Goal: Information Seeking & Learning: Learn about a topic

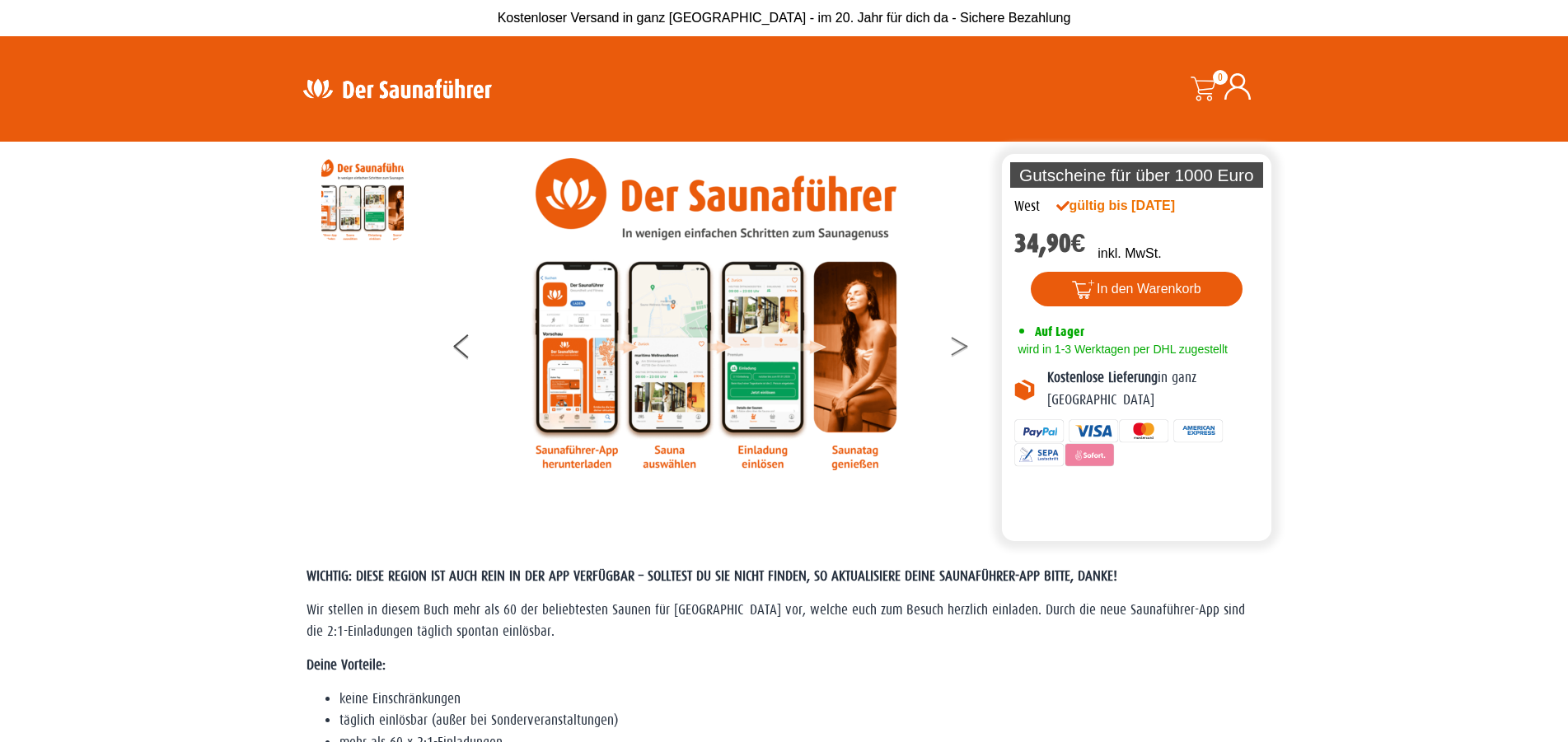
click at [958, 344] on button at bounding box center [970, 349] width 42 height 42
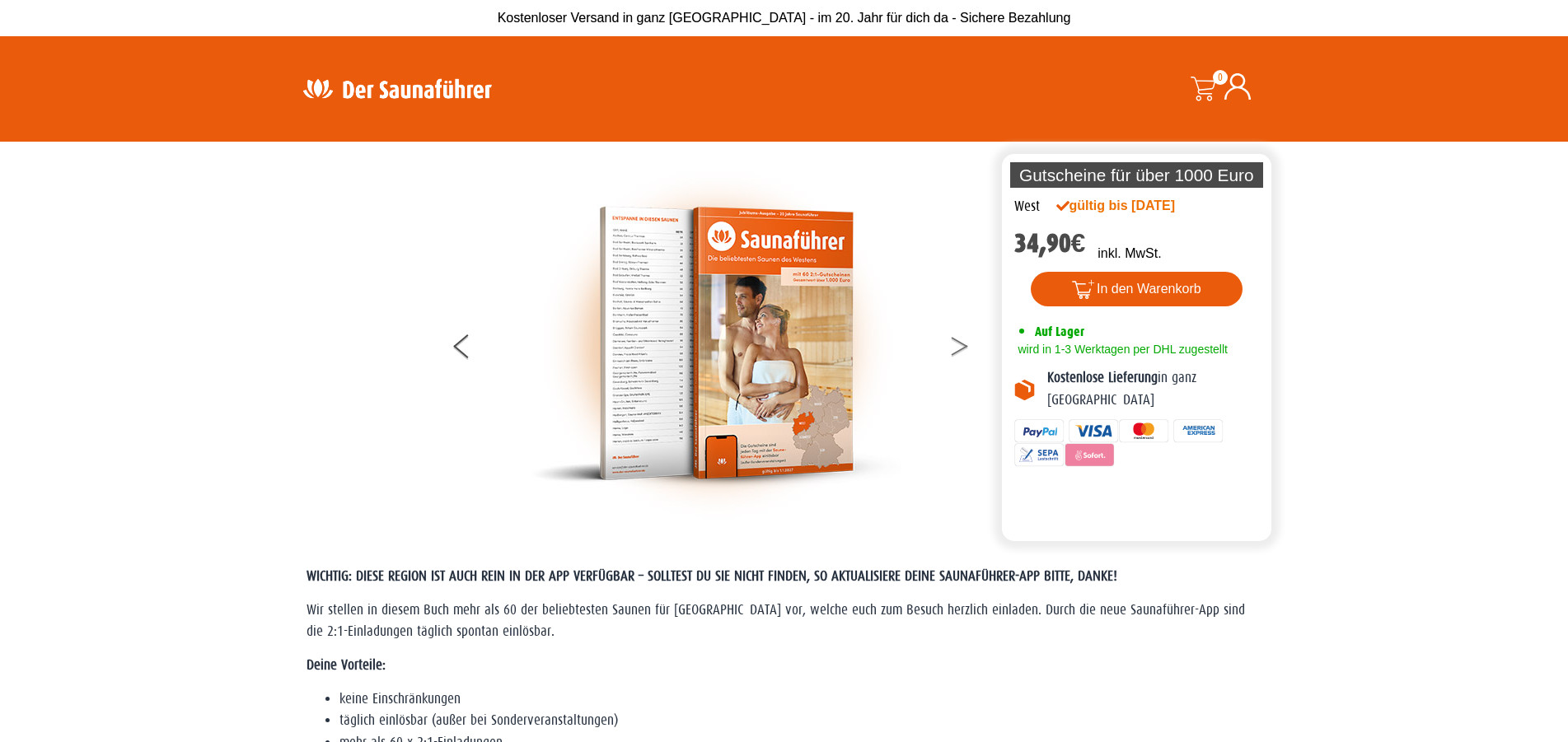
click at [957, 340] on button at bounding box center [970, 349] width 42 height 42
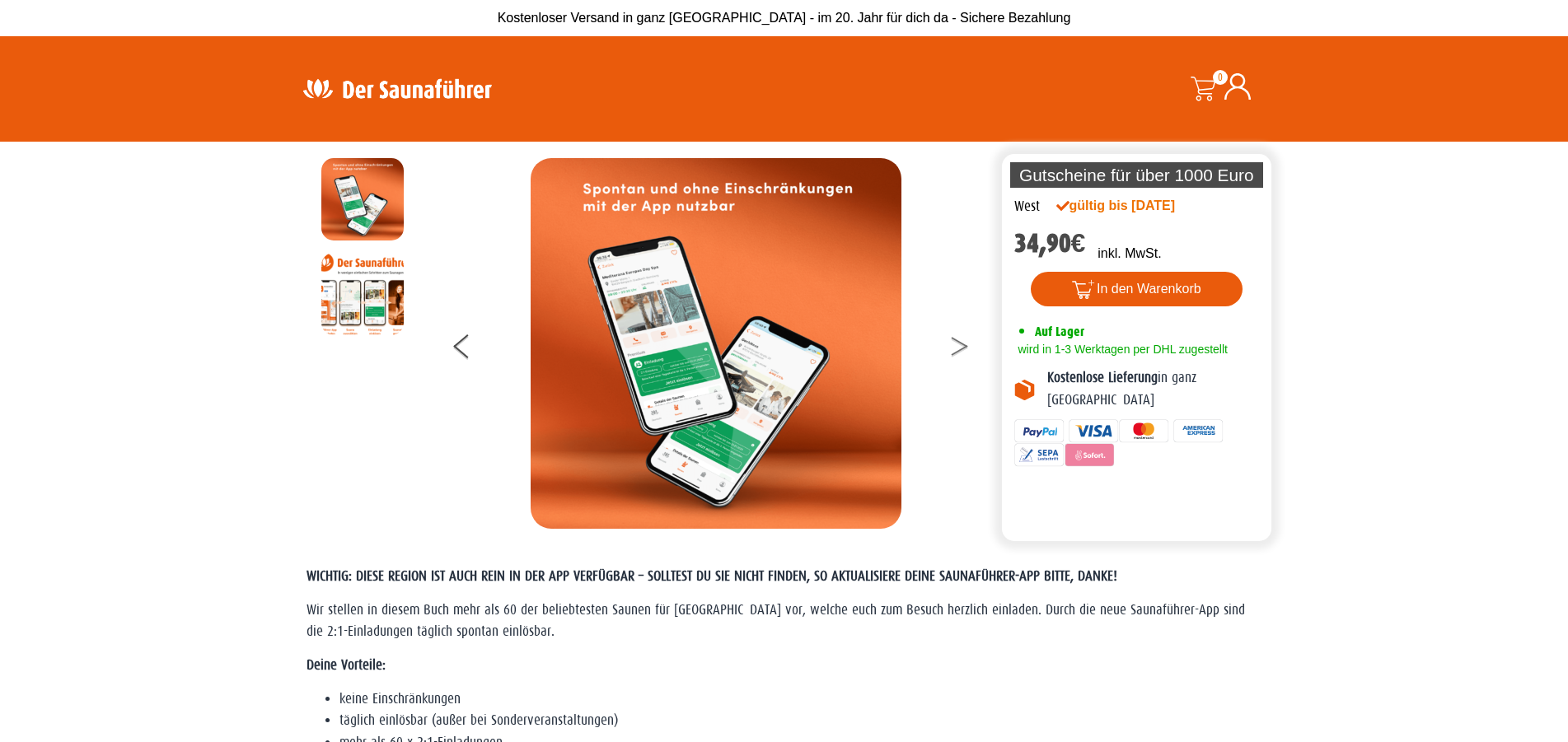
click at [957, 340] on button at bounding box center [970, 349] width 42 height 42
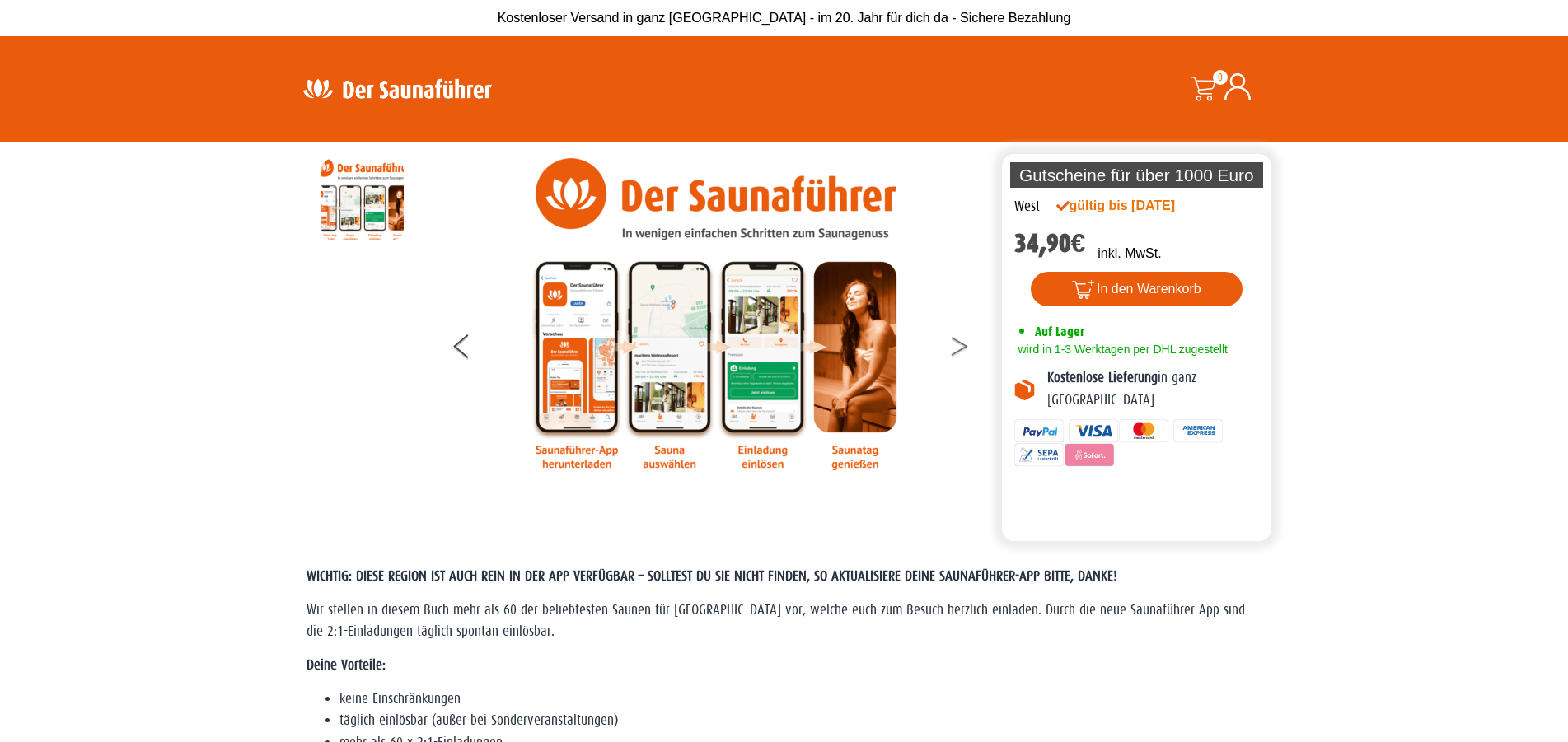
click at [957, 340] on button at bounding box center [970, 349] width 42 height 42
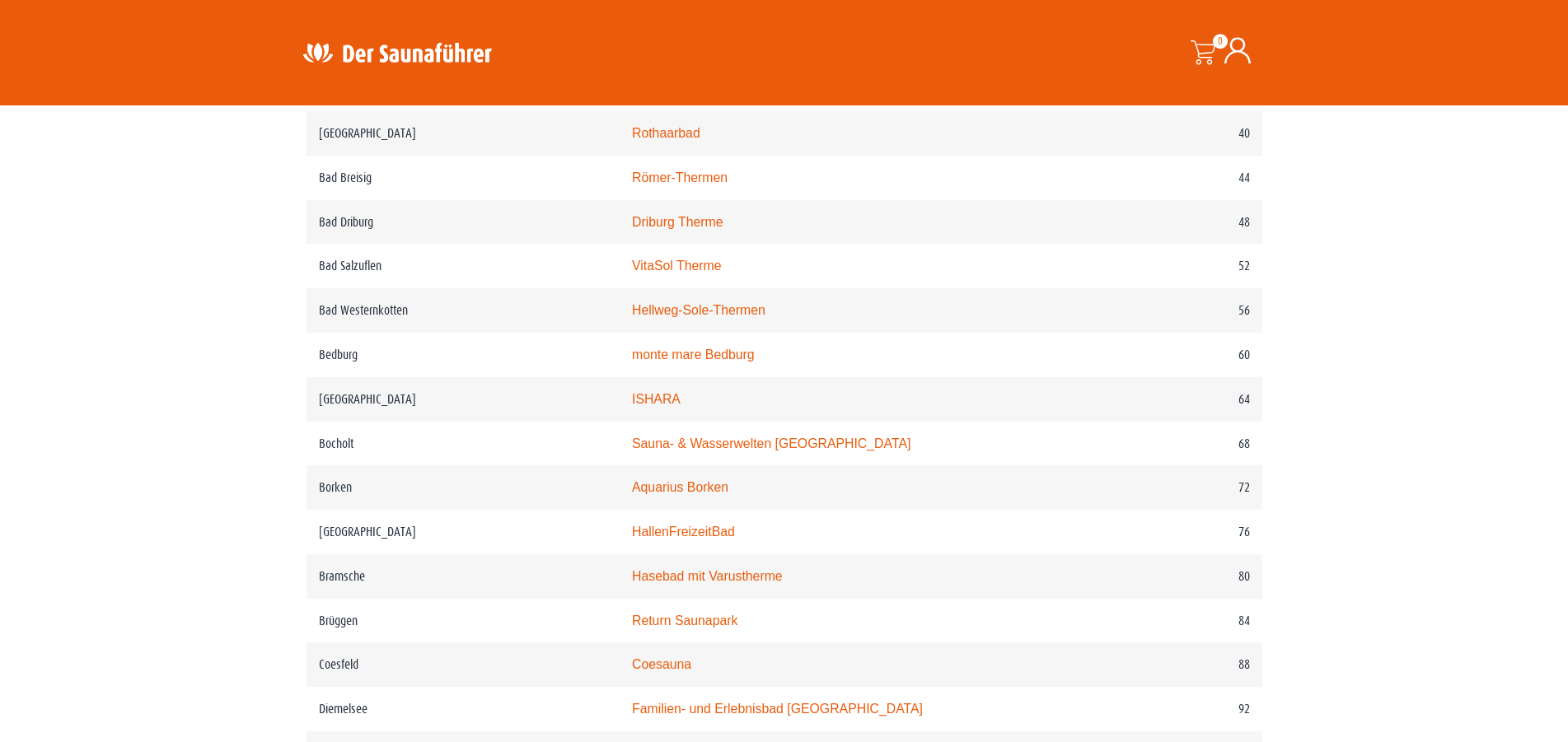
scroll to position [1092, 0]
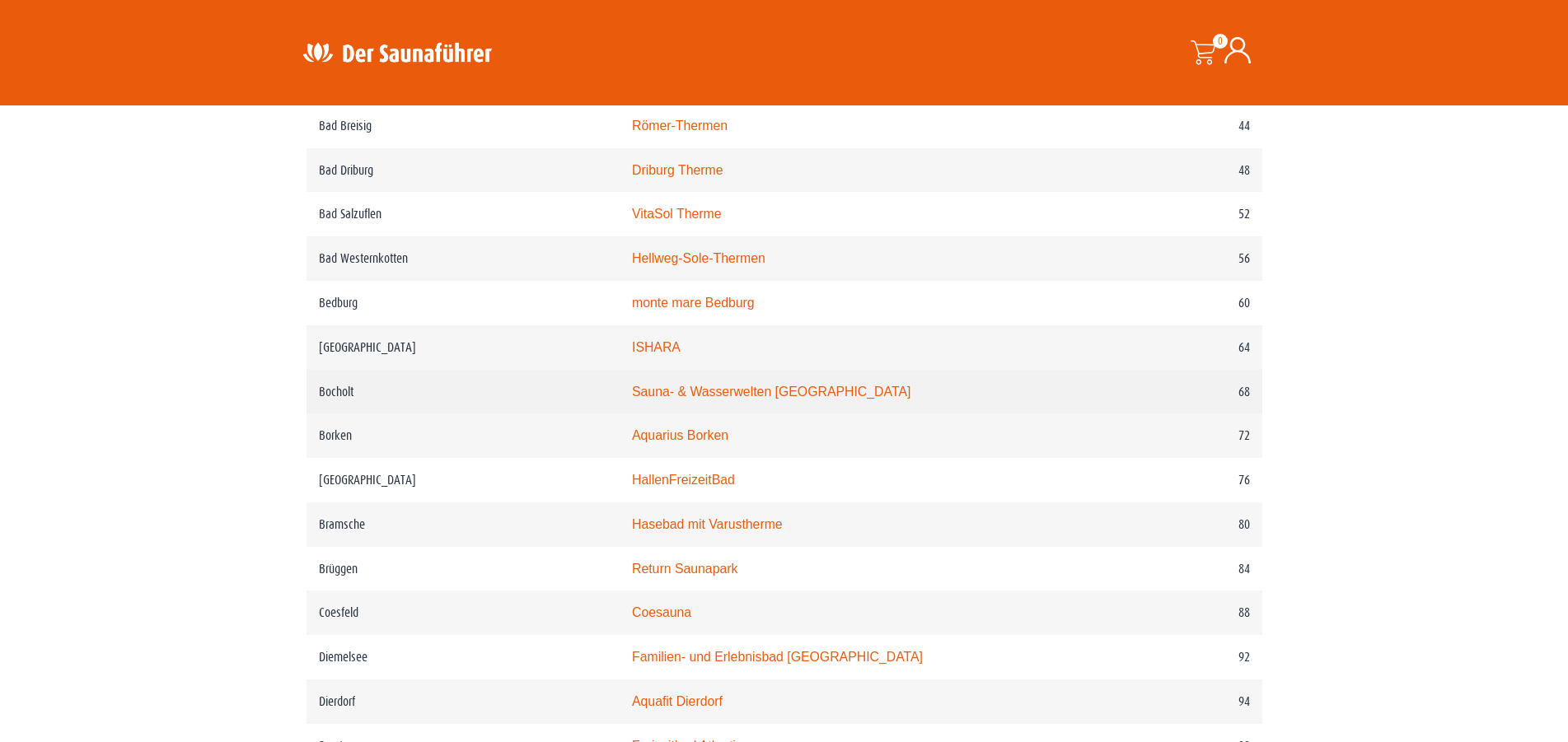
click at [782, 398] on link "Sauna- & Wasserwelten [GEOGRAPHIC_DATA]" at bounding box center [771, 392] width 278 height 14
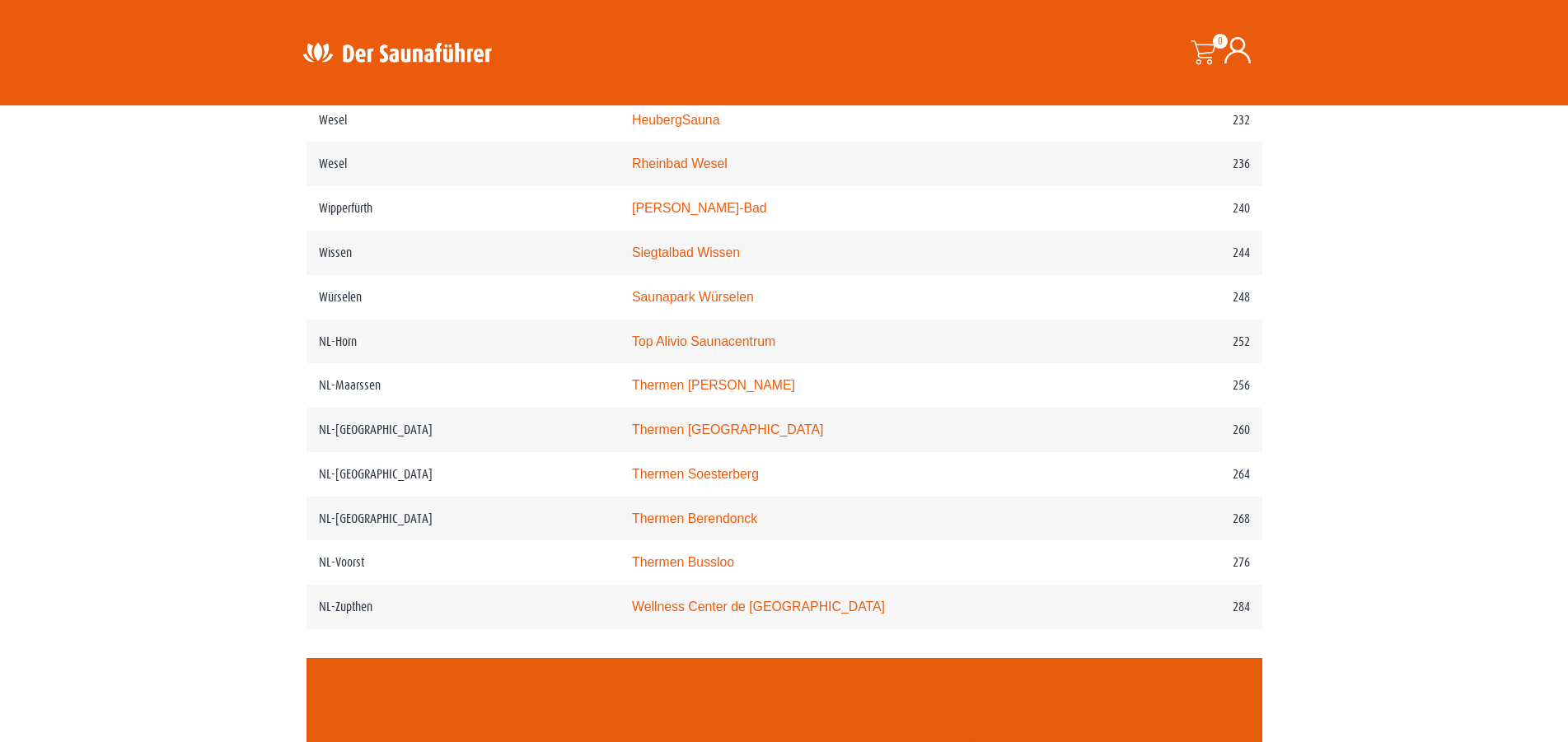
scroll to position [3180, 0]
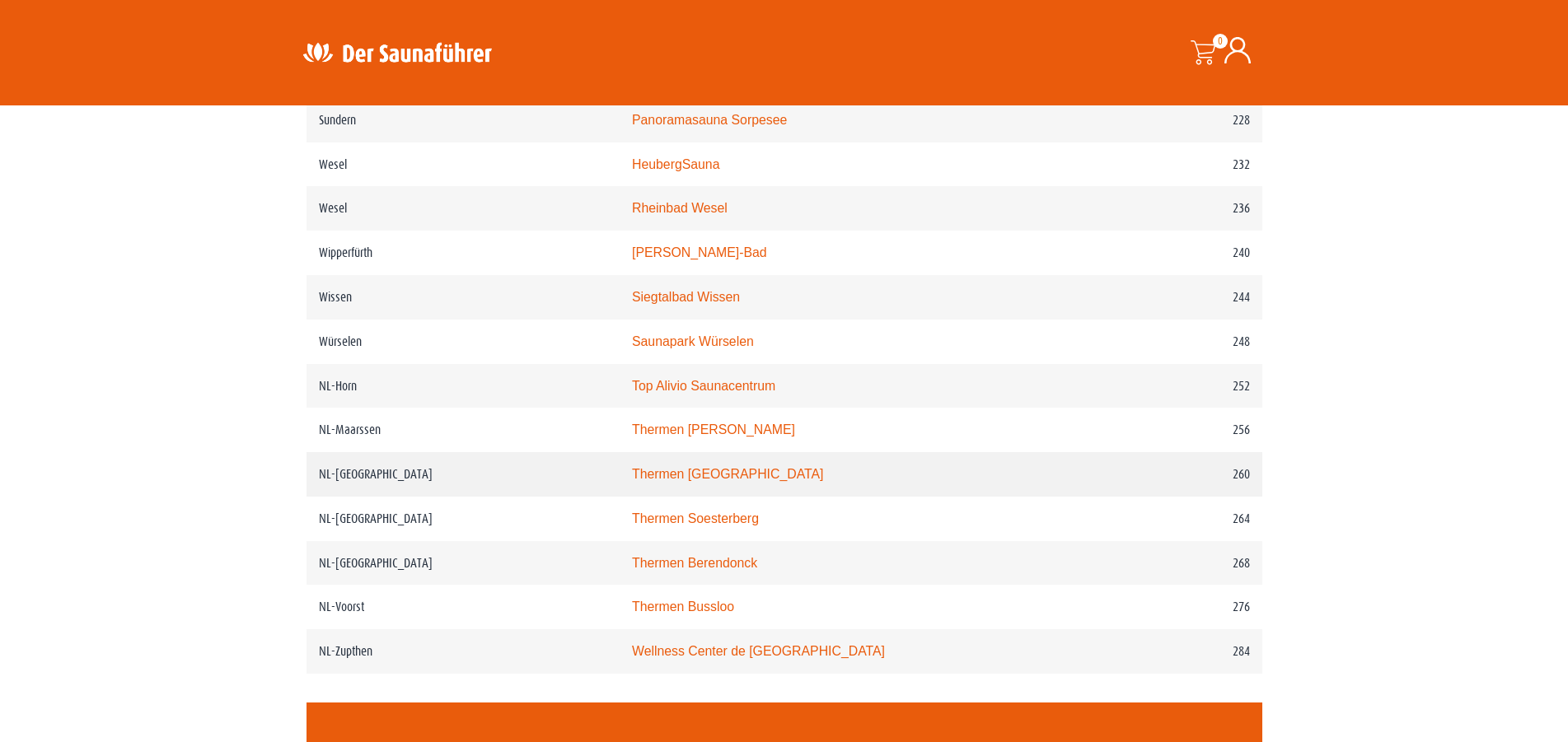
click at [561, 497] on td "NL-[GEOGRAPHIC_DATA]" at bounding box center [463, 474] width 313 height 44
click at [736, 481] on link "Thermen [GEOGRAPHIC_DATA]" at bounding box center [728, 474] width 192 height 14
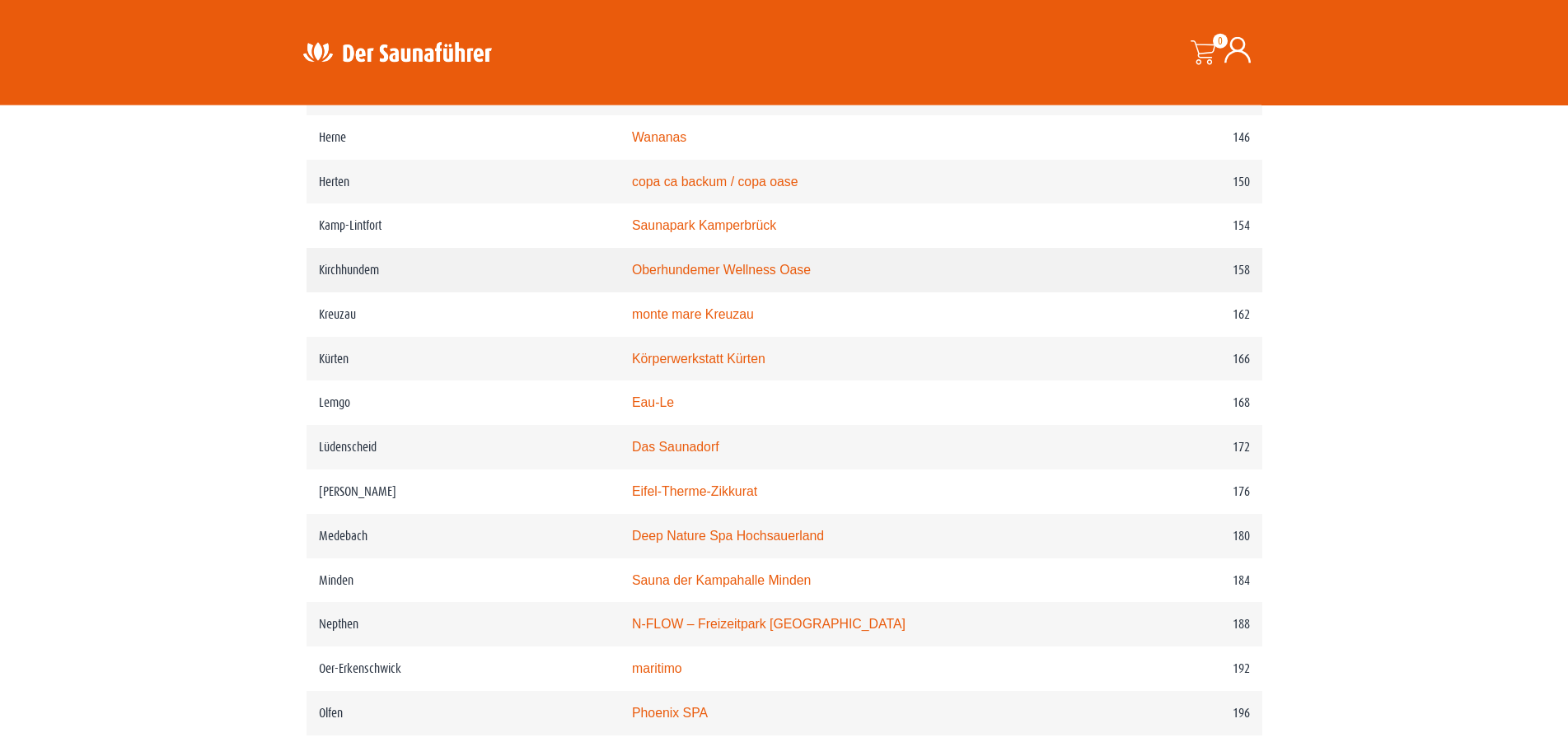
scroll to position [2172, 0]
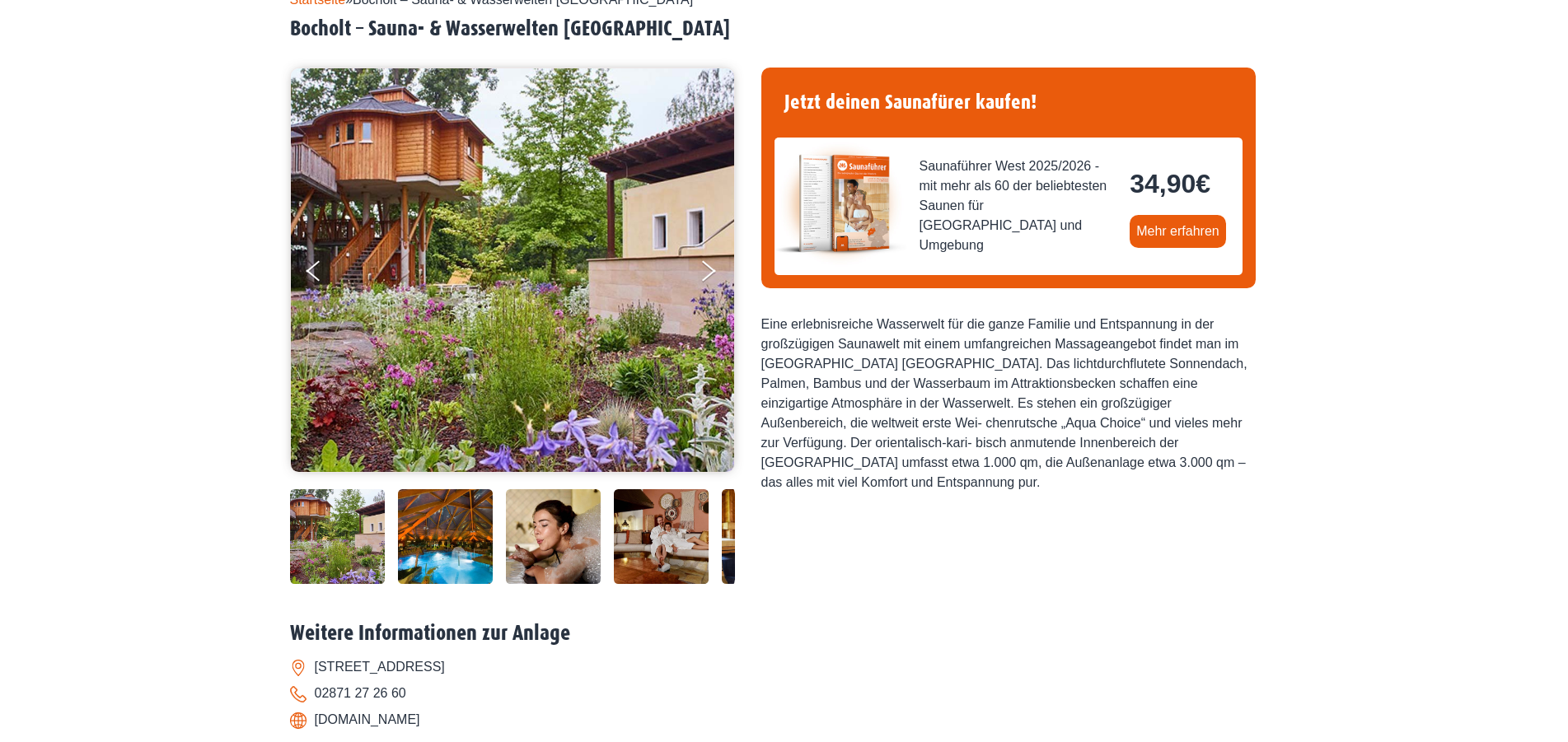
scroll to position [168, 0]
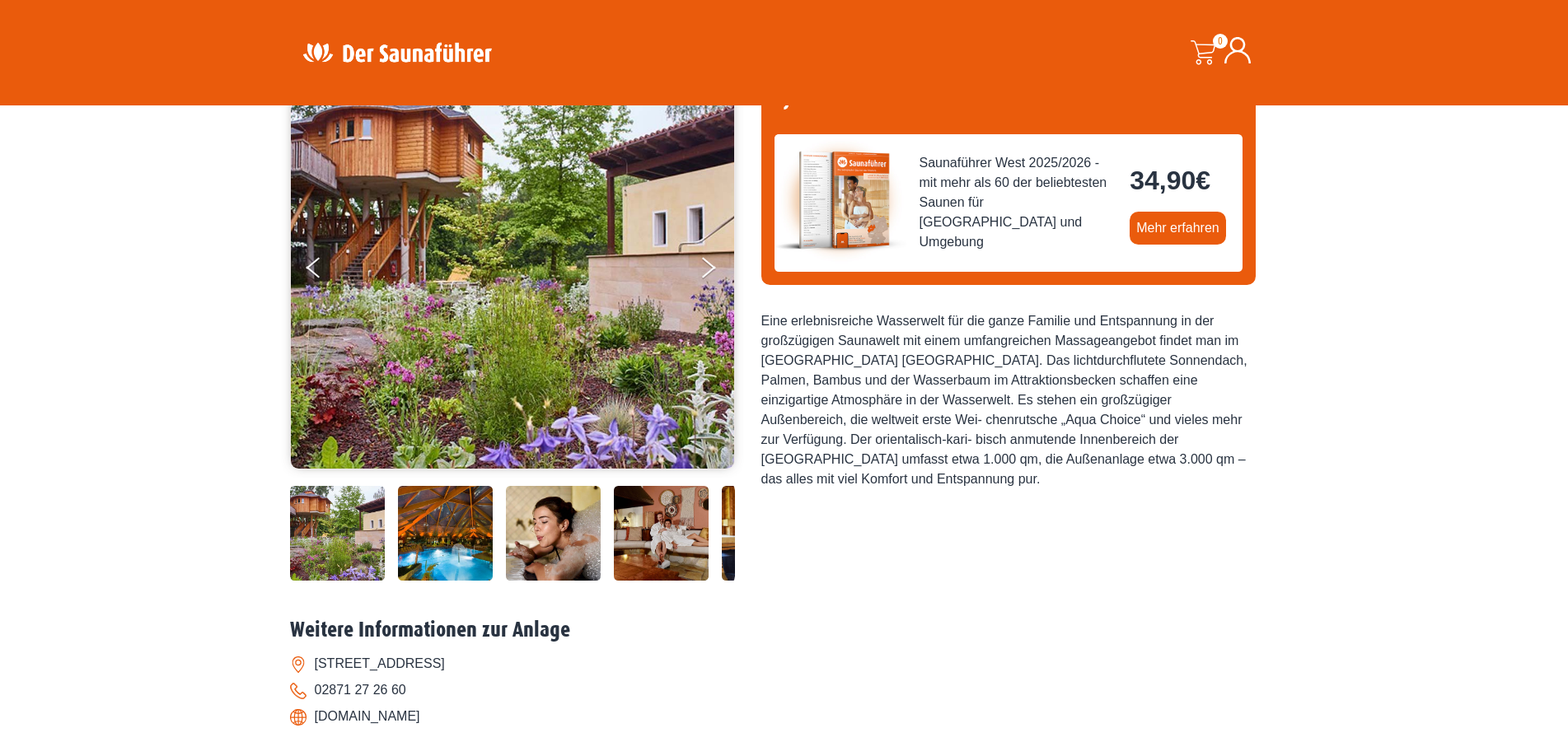
click at [471, 555] on img at bounding box center [445, 534] width 95 height 95
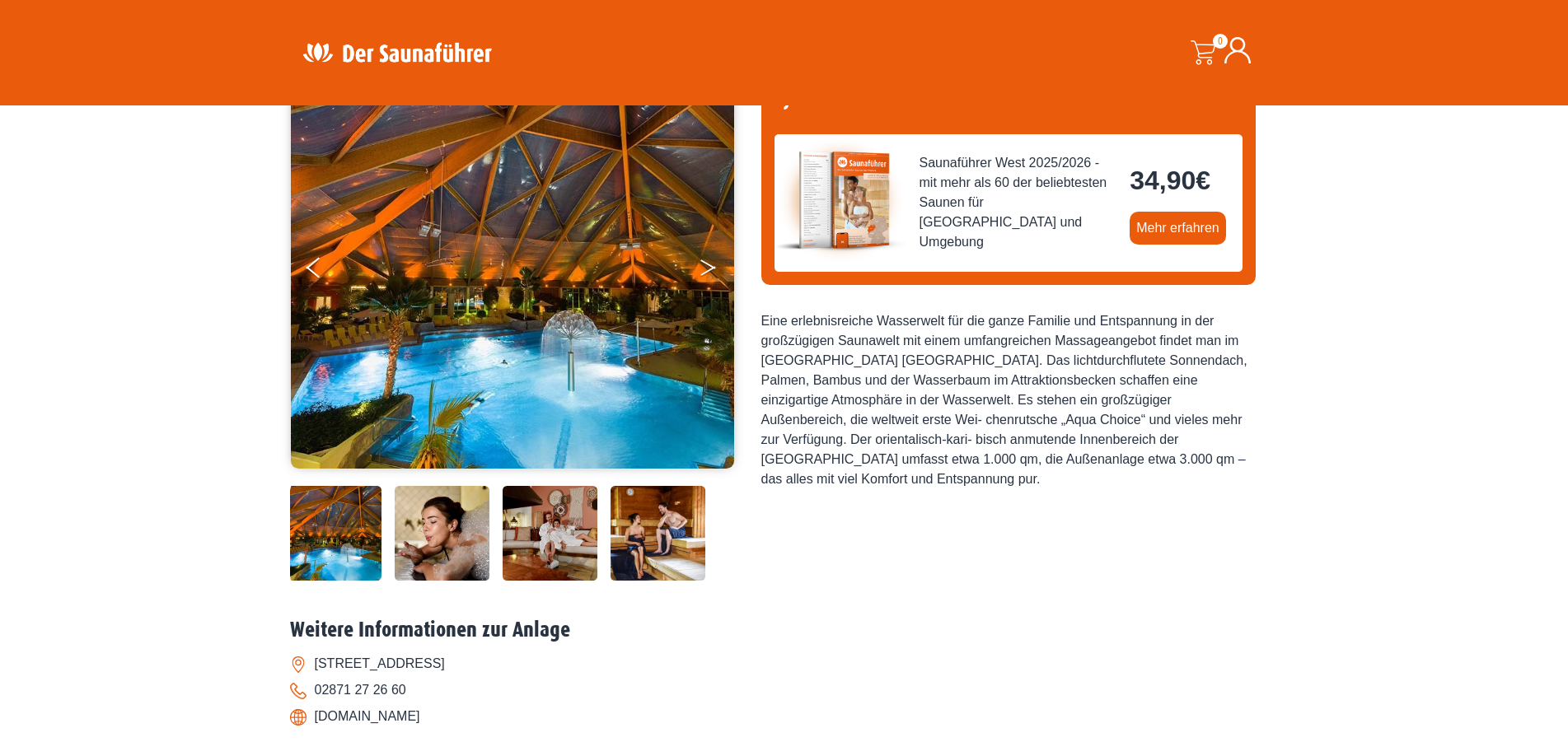
click at [708, 275] on button "Next" at bounding box center [719, 272] width 42 height 42
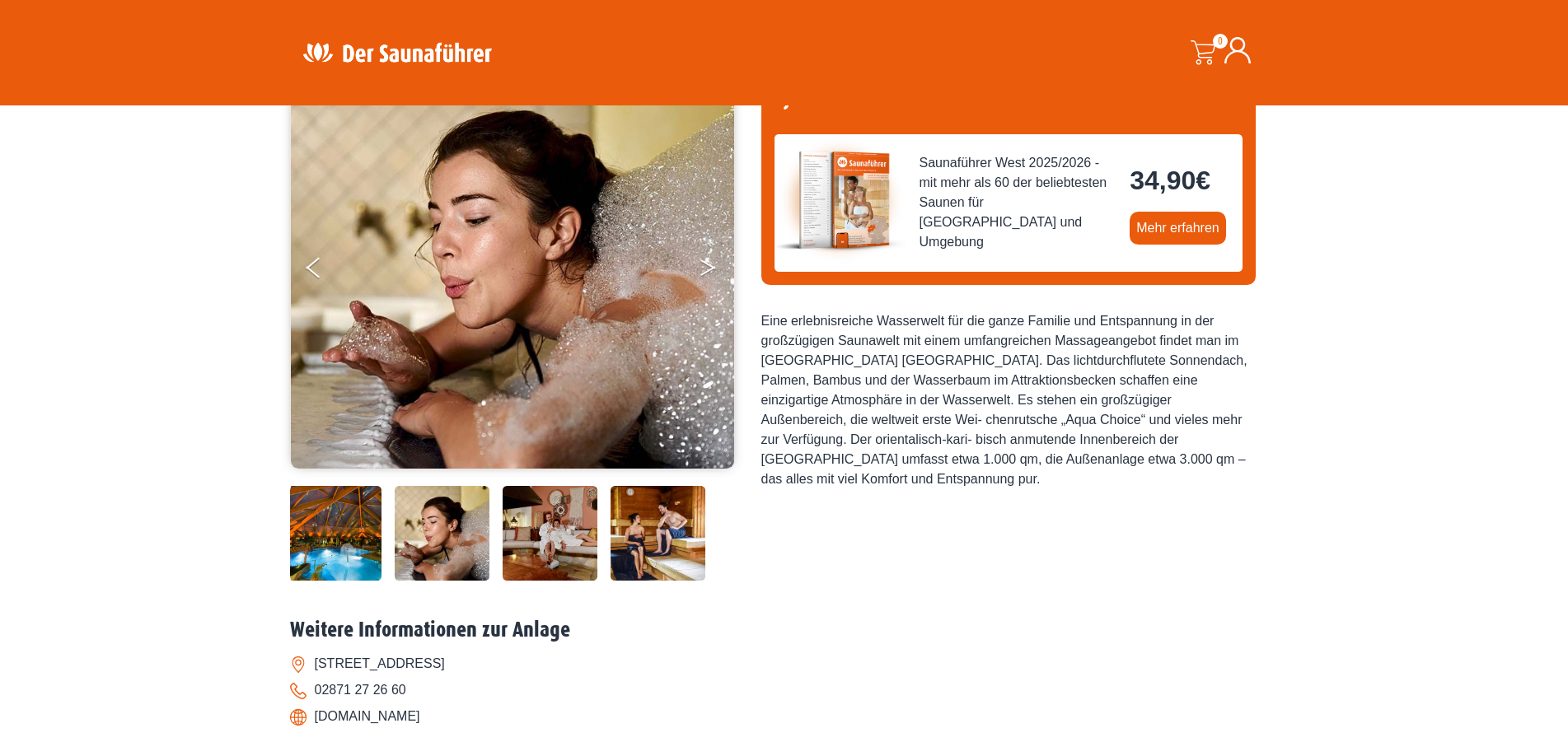
click at [708, 275] on button "Next" at bounding box center [719, 272] width 42 height 42
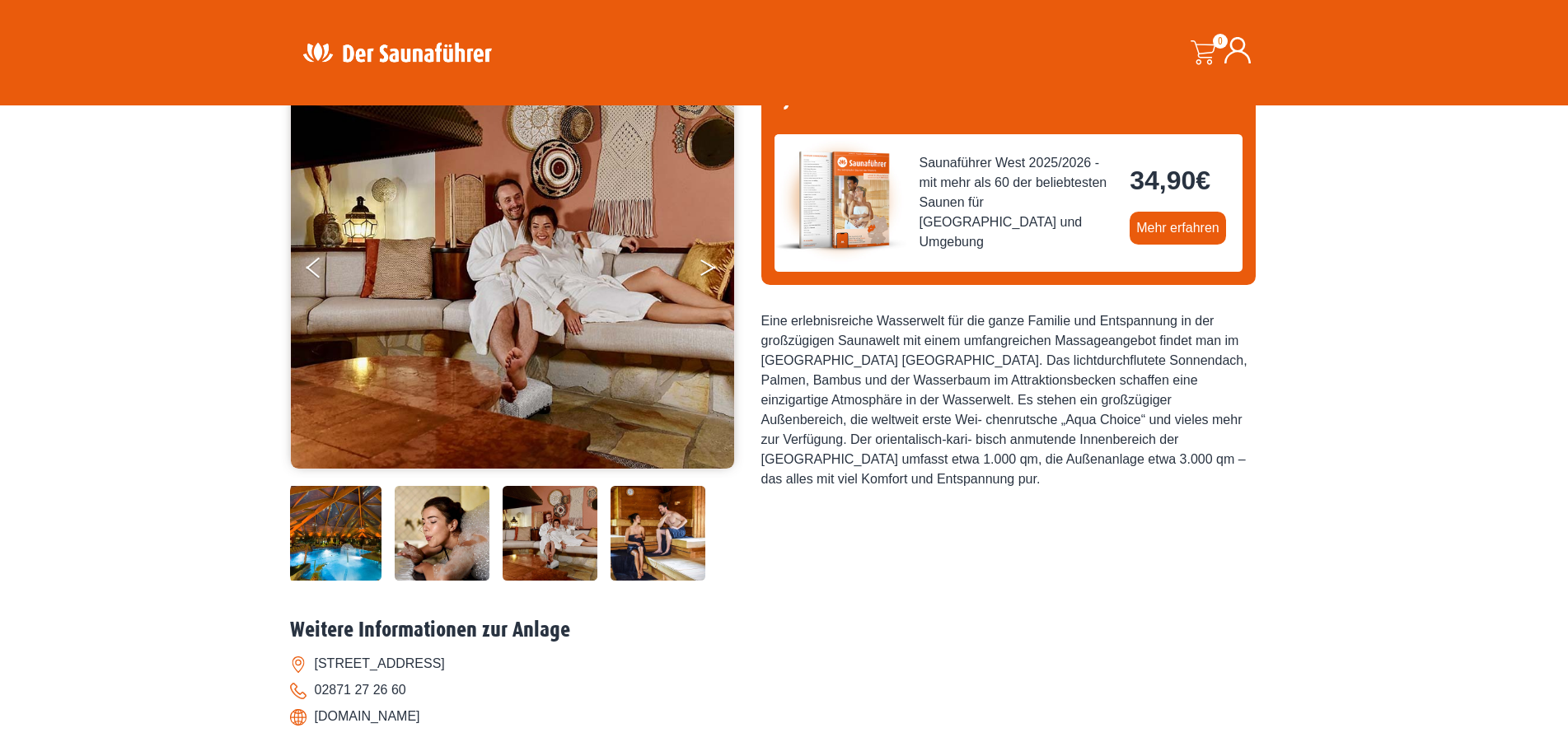
click at [708, 275] on button "Next" at bounding box center [719, 272] width 42 height 42
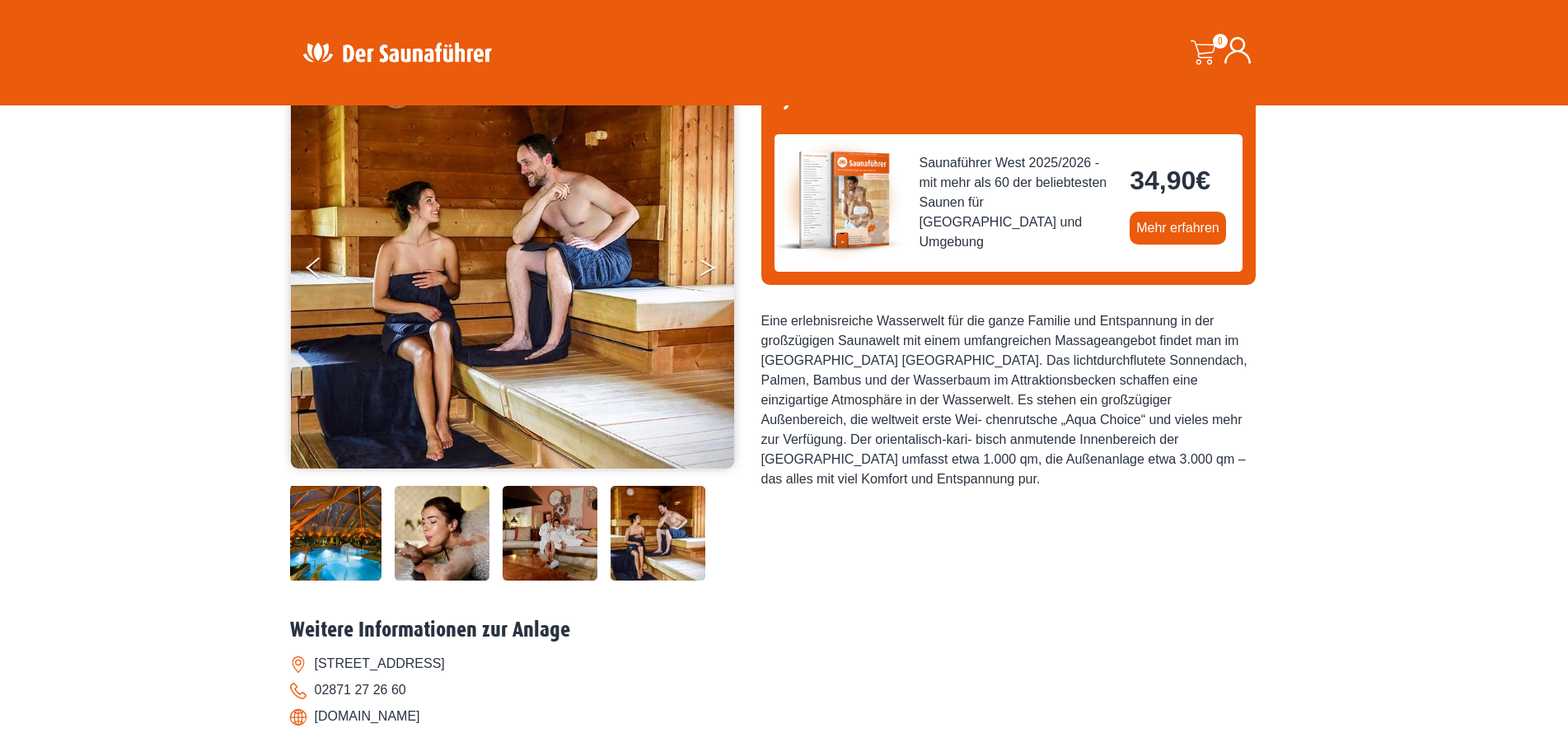
click at [708, 275] on button "Next" at bounding box center [719, 272] width 42 height 42
click at [704, 262] on button "Next" at bounding box center [719, 272] width 42 height 42
click at [709, 270] on button "Next" at bounding box center [719, 272] width 42 height 42
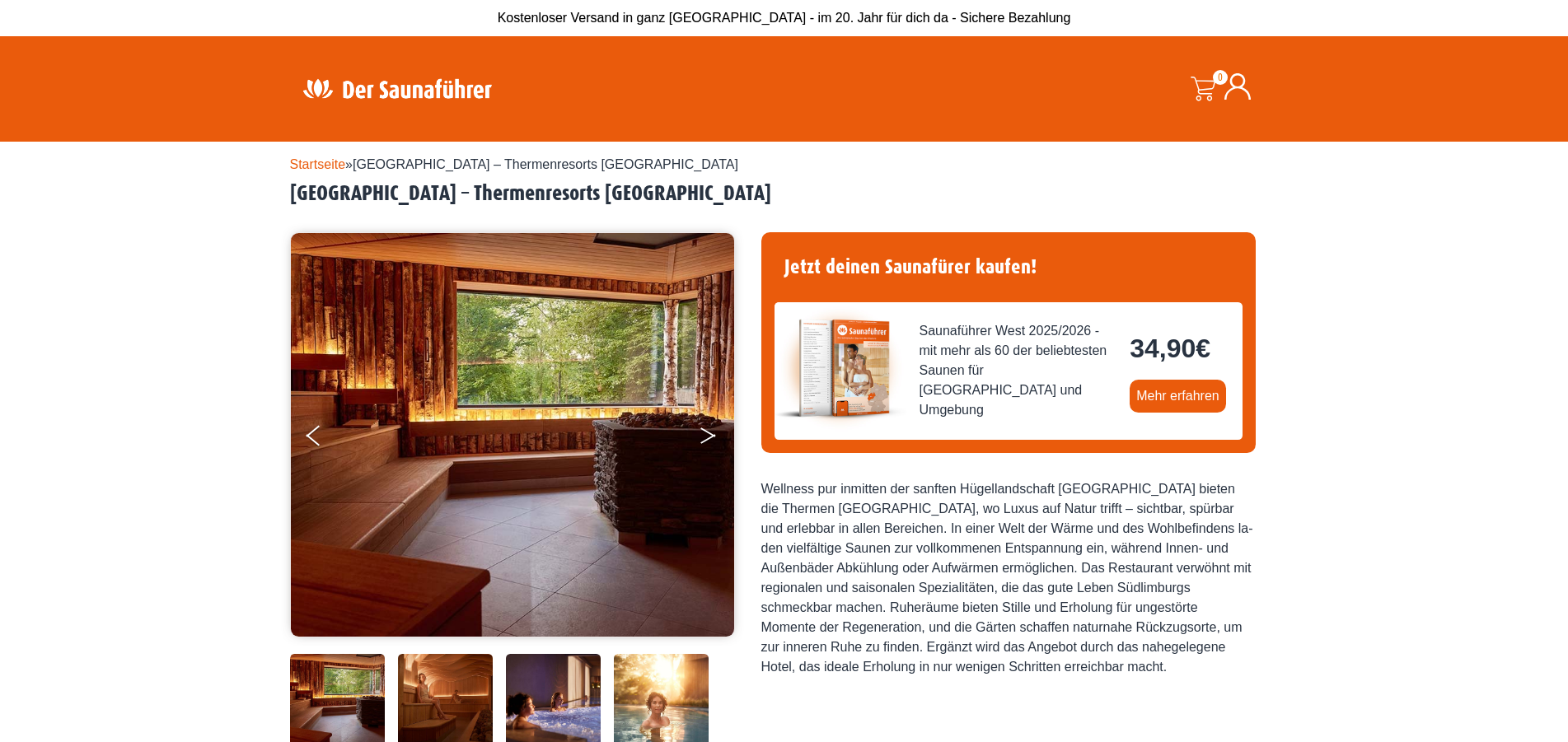
click at [700, 426] on button "Next" at bounding box center [719, 439] width 42 height 42
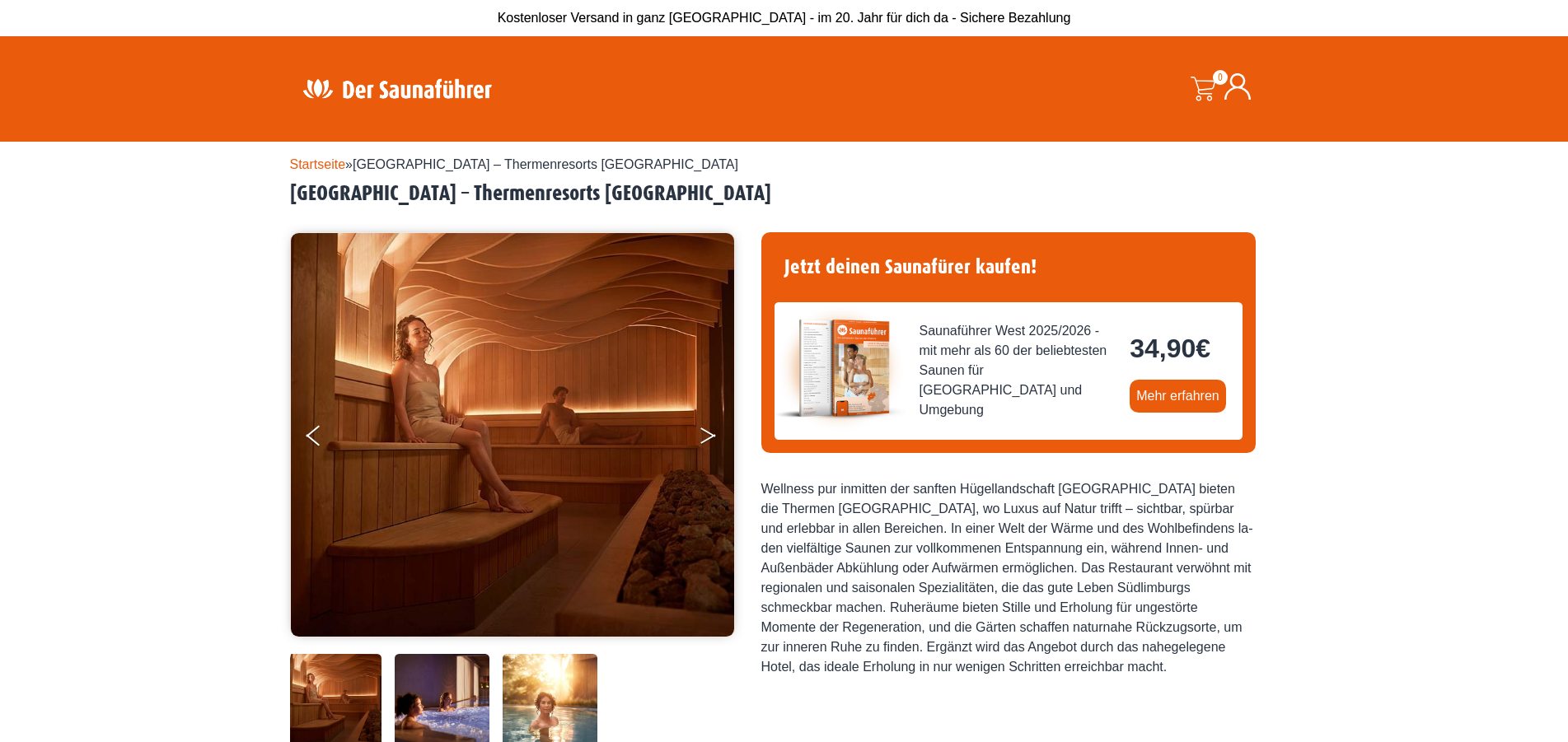
click at [700, 426] on button "Next" at bounding box center [719, 439] width 42 height 42
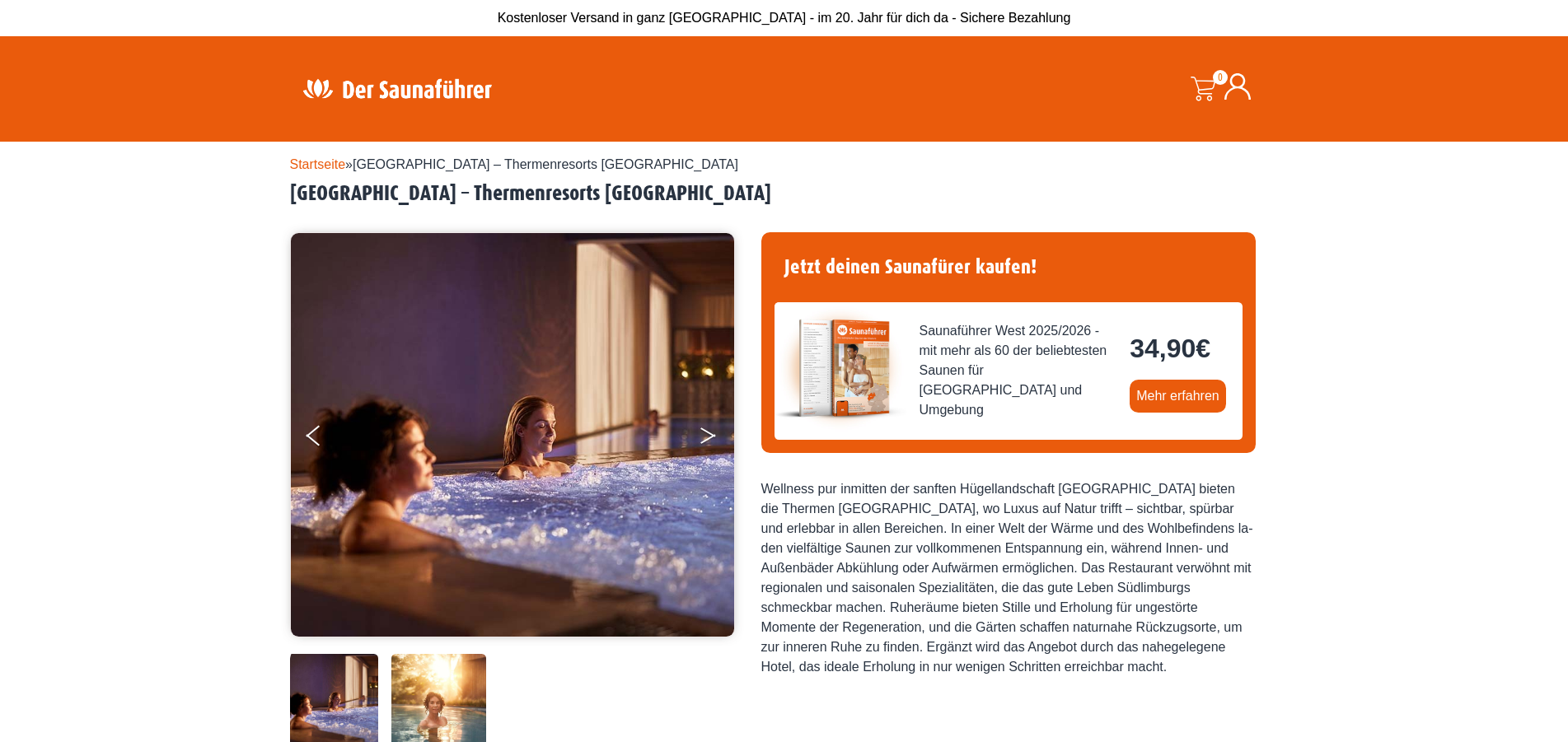
click at [700, 424] on button "Next" at bounding box center [719, 439] width 42 height 42
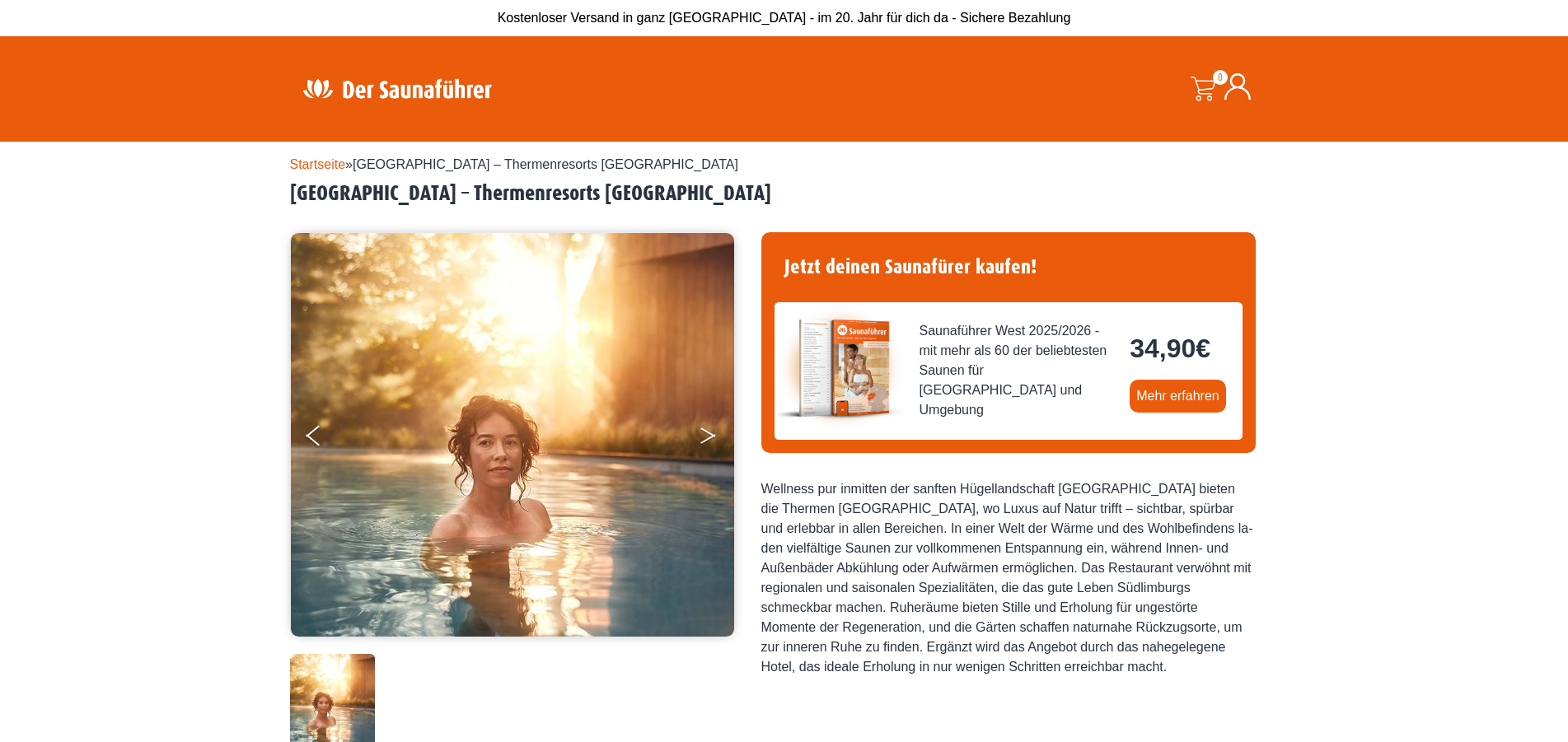
click at [700, 424] on button "Next" at bounding box center [719, 439] width 42 height 42
click at [710, 430] on button "Next" at bounding box center [719, 439] width 42 height 42
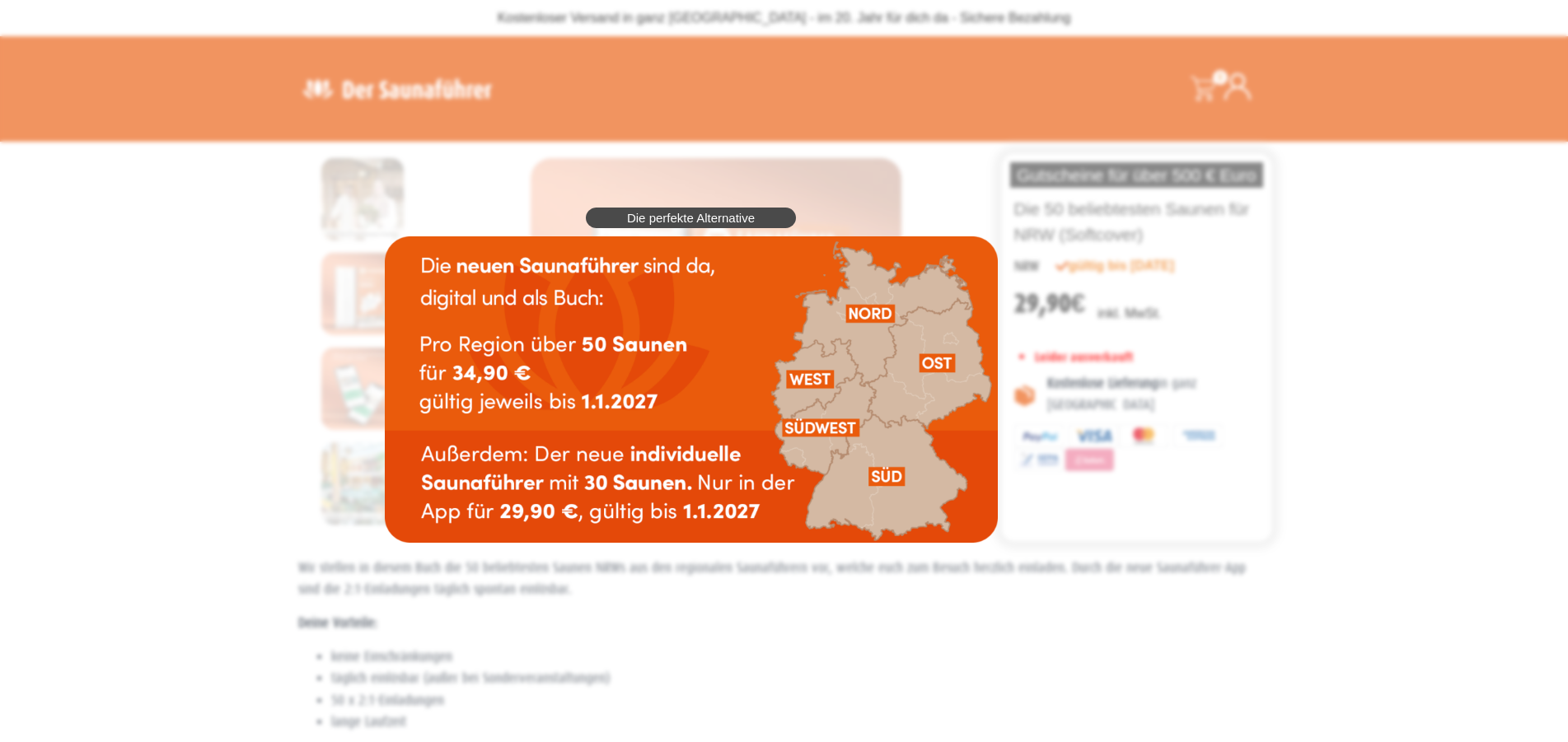
click at [703, 551] on div "Die perfekte Alternative" at bounding box center [691, 376] width 629 height 352
click at [1006, 414] on div "Die perfekte Alternative" at bounding box center [691, 376] width 629 height 352
click at [754, 343] on img at bounding box center [692, 390] width 613 height 307
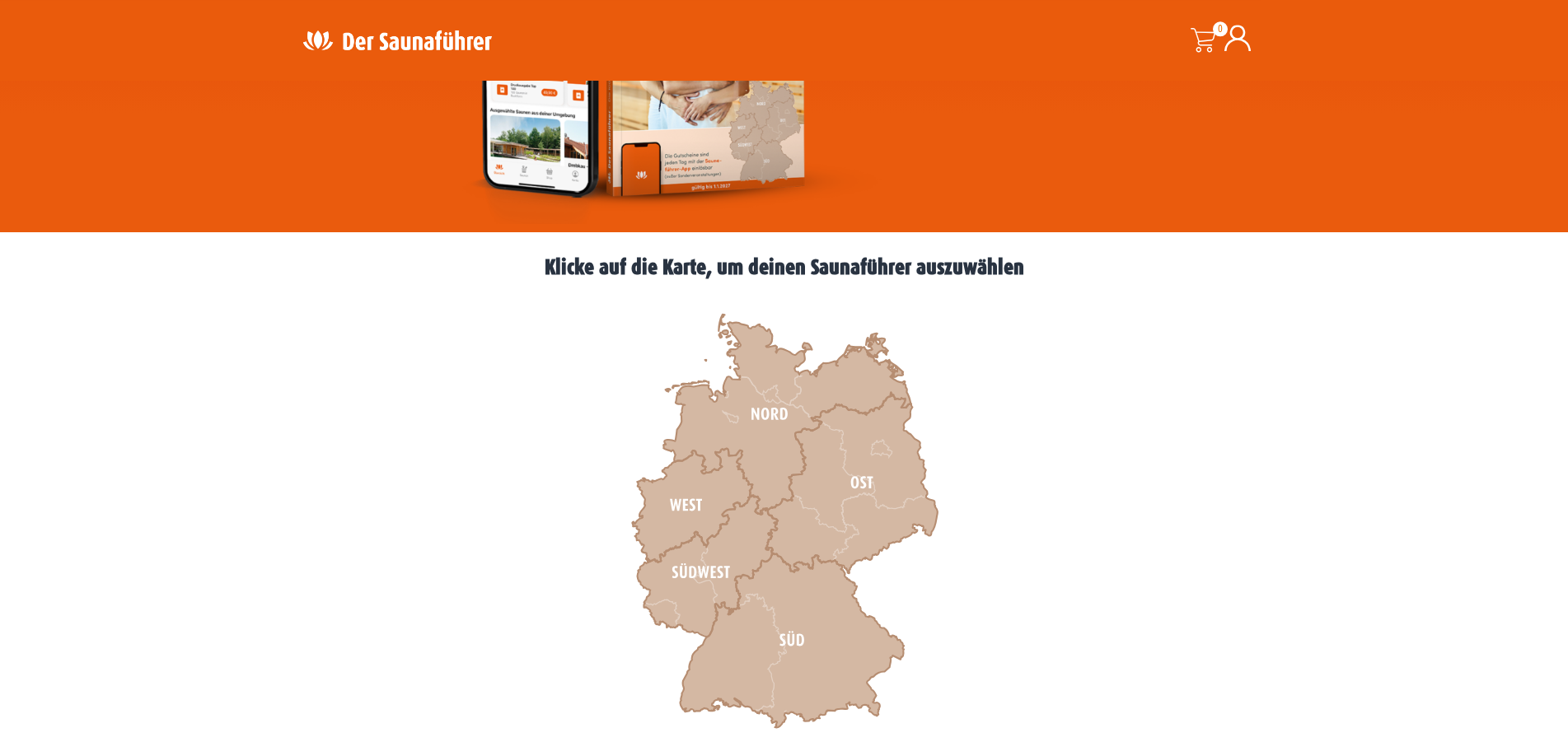
scroll to position [336, 0]
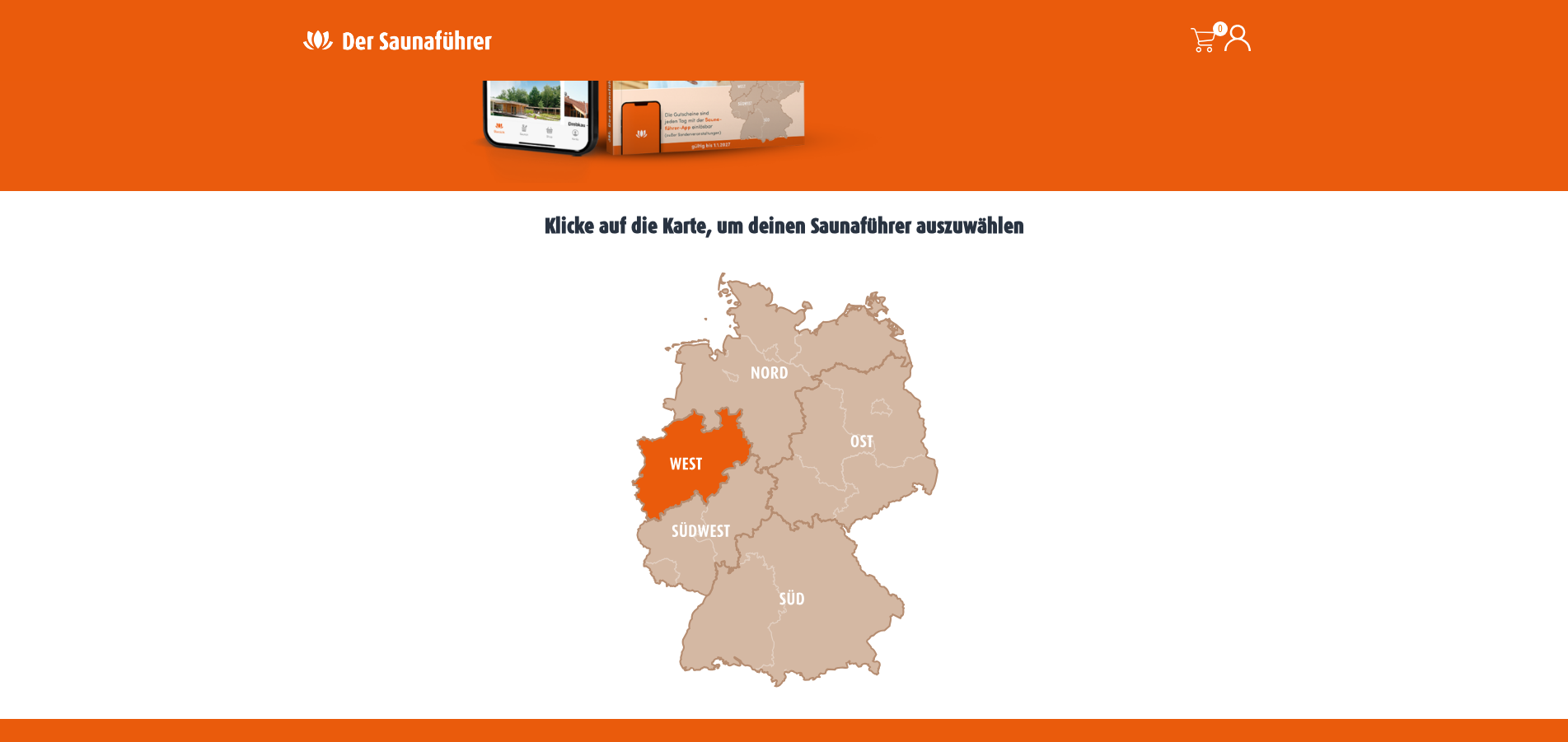
click at [696, 442] on icon at bounding box center [692, 465] width 120 height 114
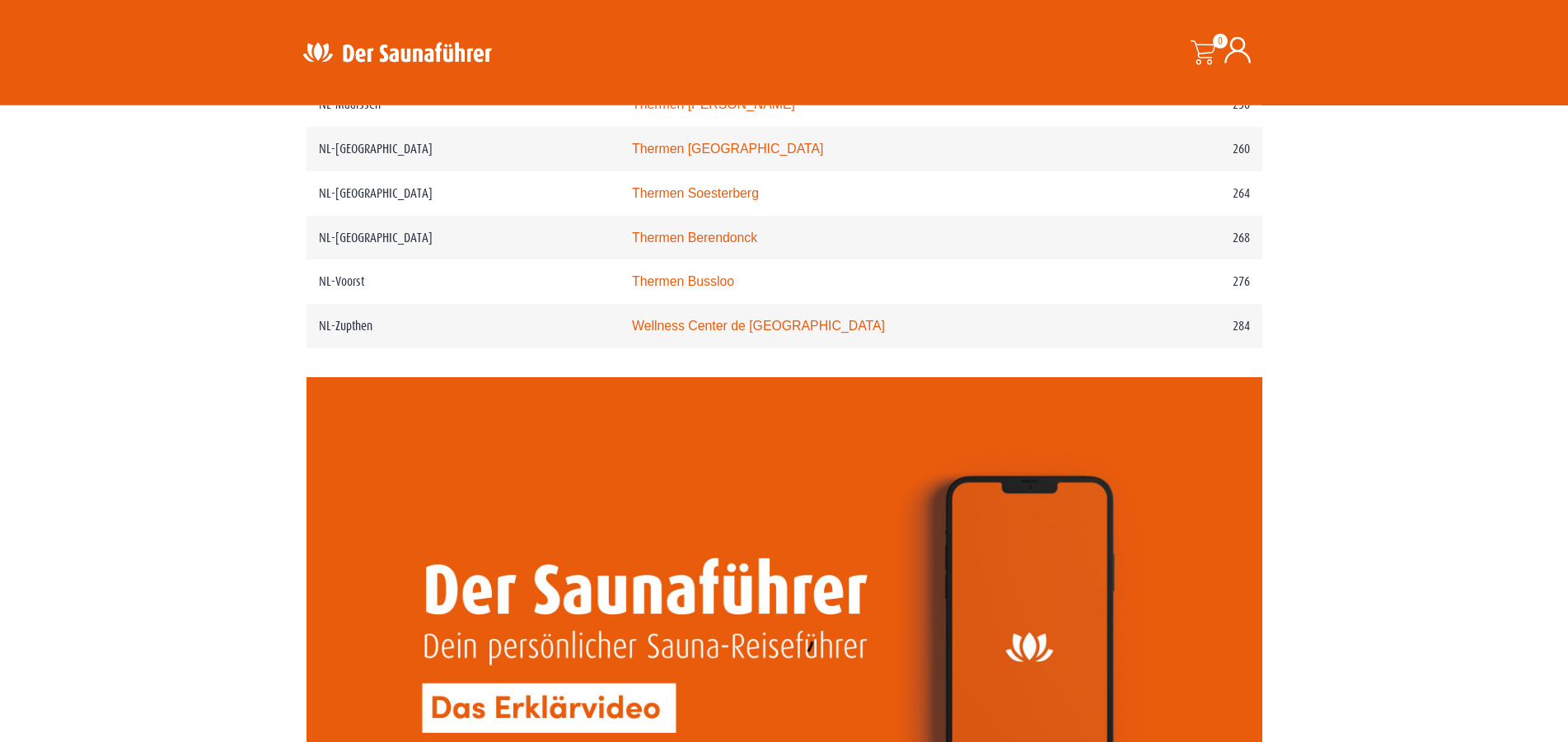
scroll to position [3529, 0]
